Goal: Information Seeking & Learning: Compare options

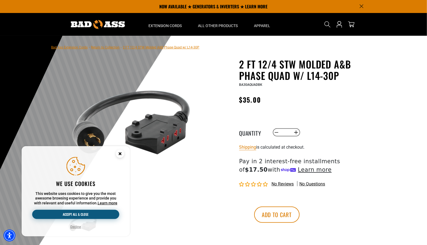
click at [73, 215] on button "Accept all & close" at bounding box center [75, 214] width 87 height 9
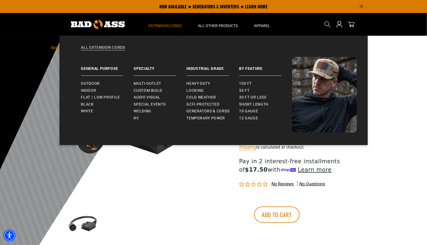
click at [168, 26] on span "Extension Cords" at bounding box center [165, 25] width 33 height 5
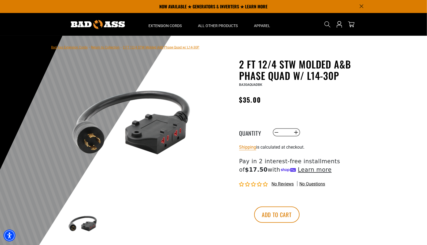
click at [73, 47] on link "Bad Ass Extension Cords" at bounding box center [69, 47] width 37 height 4
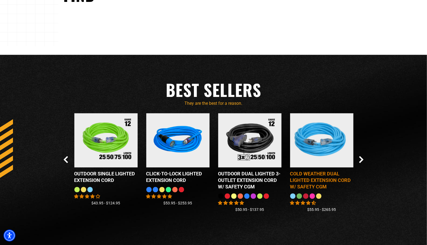
scroll to position [460, 0]
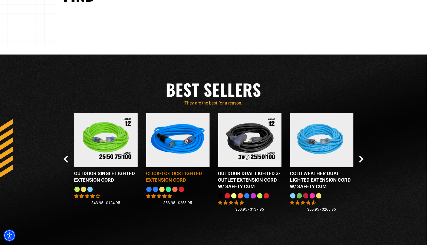
click at [166, 171] on div "Click-to-Lock Lighted Extension Cord" at bounding box center [177, 176] width 63 height 13
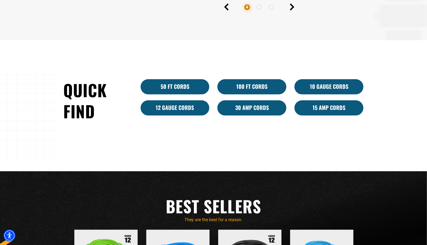
scroll to position [325, 0]
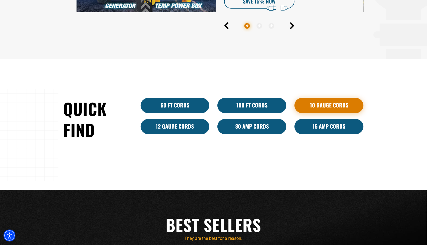
click at [332, 100] on link "10 Gauge Cords" at bounding box center [329, 105] width 69 height 15
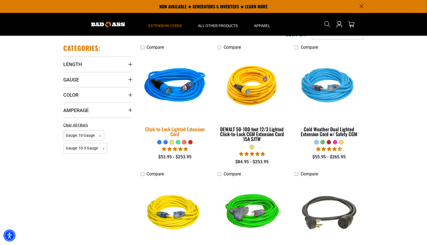
scroll to position [108, 0]
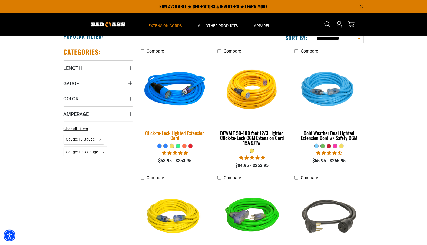
click at [173, 134] on div "Click-to-Lock Lighted Extension Cord" at bounding box center [175, 135] width 69 height 10
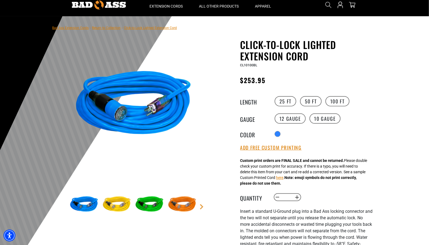
scroll to position [27, 0]
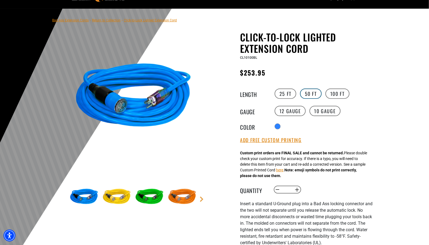
click at [307, 92] on label "50 FT" at bounding box center [311, 93] width 22 height 10
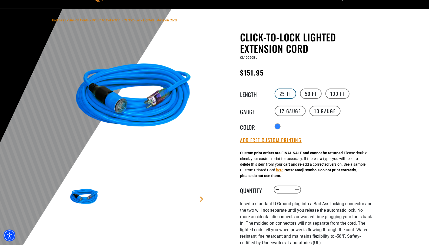
click at [285, 94] on label "25 FT" at bounding box center [286, 93] width 22 height 10
click at [314, 94] on label "50 FT" at bounding box center [311, 93] width 22 height 10
drag, startPoint x: 320, startPoint y: 107, endPoint x: 319, endPoint y: 110, distance: 3.3
click at [320, 108] on label "10 Gauge" at bounding box center [325, 111] width 31 height 10
click at [286, 110] on label "12 Gauge" at bounding box center [290, 111] width 31 height 10
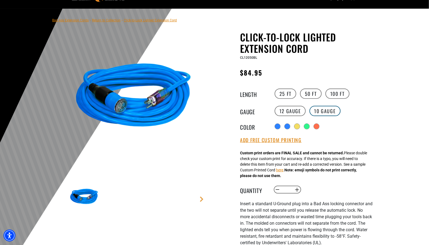
click at [328, 108] on label "10 Gauge" at bounding box center [325, 111] width 31 height 10
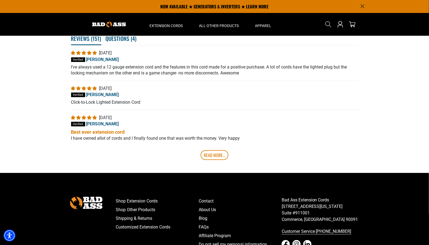
scroll to position [1082, 0]
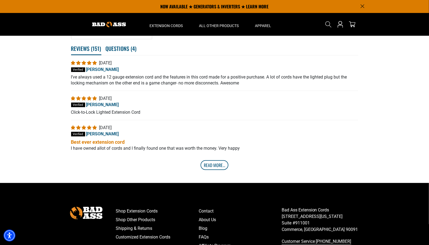
click at [211, 160] on link "Read More..." at bounding box center [215, 165] width 28 height 10
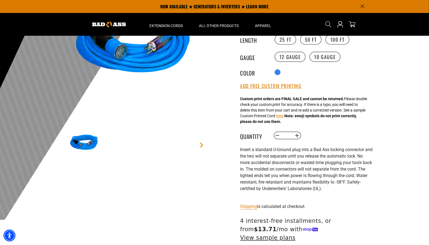
scroll to position [0, 0]
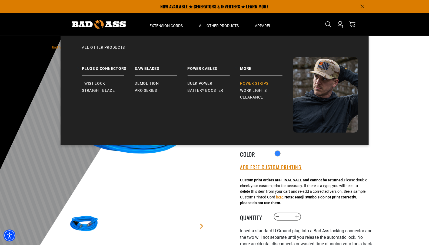
click at [251, 82] on span "Power Strips" at bounding box center [254, 83] width 28 height 5
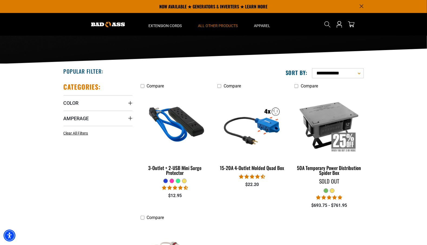
scroll to position [54, 0]
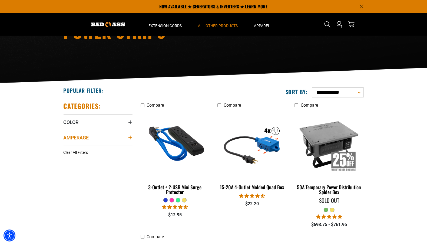
click at [131, 137] on icon "Amperage" at bounding box center [130, 137] width 4 height 4
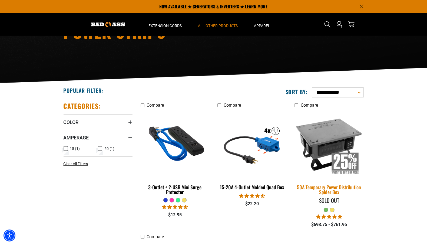
click at [331, 136] on img at bounding box center [329, 144] width 76 height 69
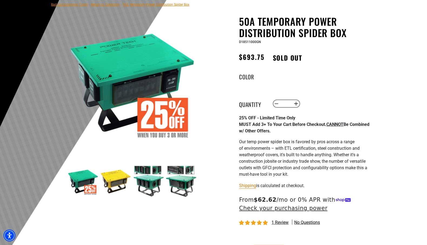
scroll to position [54, 0]
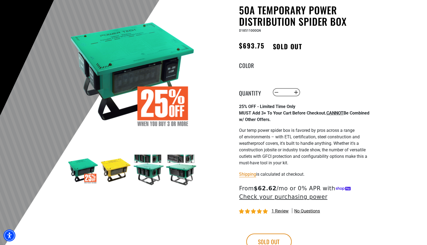
click at [102, 172] on img at bounding box center [115, 169] width 31 height 31
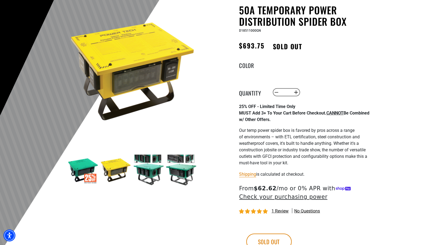
click at [152, 172] on img at bounding box center [148, 169] width 31 height 31
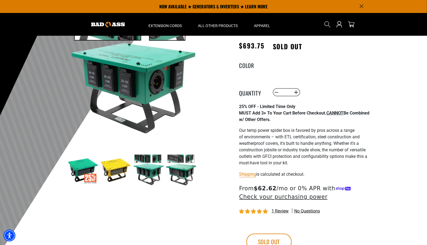
scroll to position [27, 0]
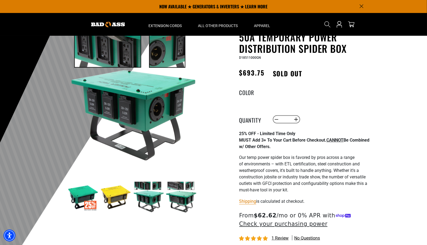
click at [186, 198] on img at bounding box center [181, 196] width 31 height 31
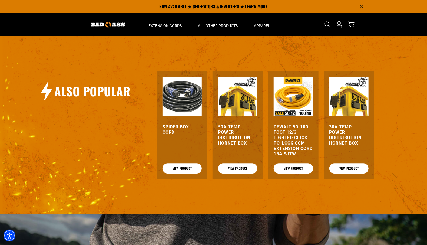
scroll to position [568, 0]
